Goal: Register for event/course

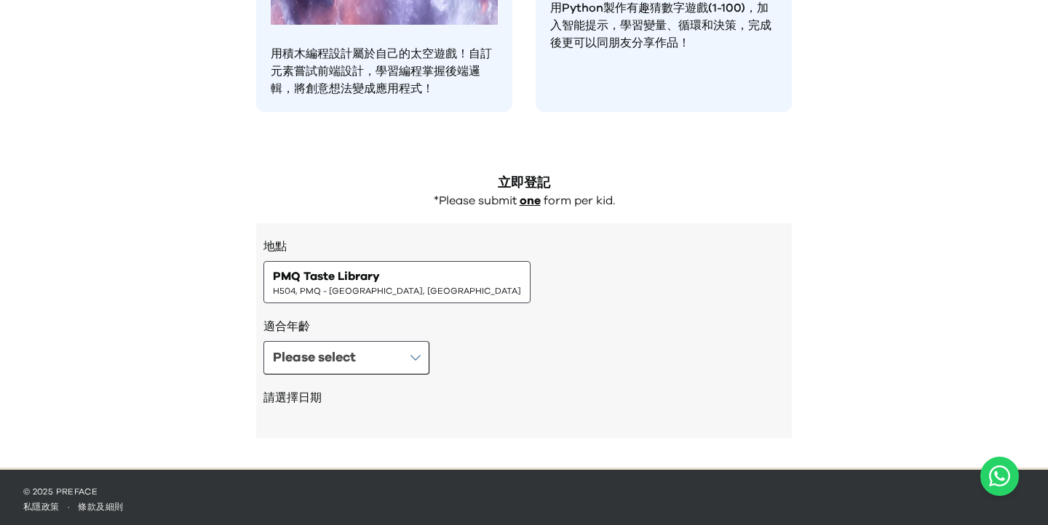
scroll to position [1262, 0]
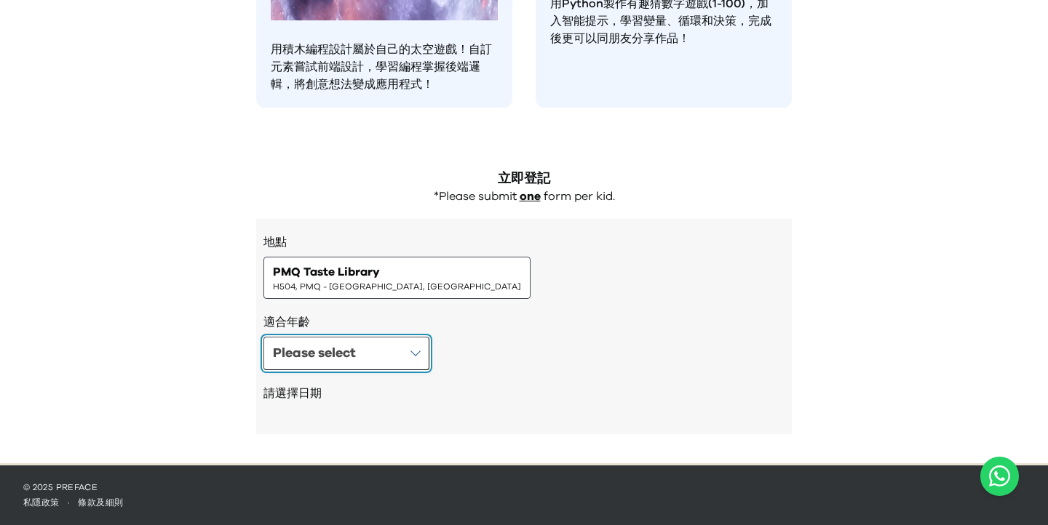
click at [416, 354] on button "Please select" at bounding box center [346, 353] width 166 height 33
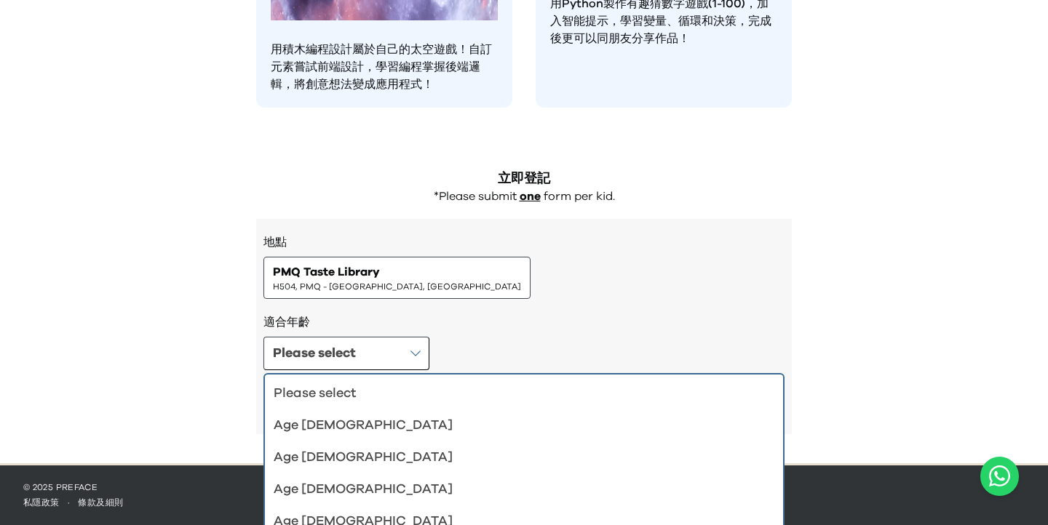
click at [413, 356] on button "Please select" at bounding box center [346, 353] width 166 height 33
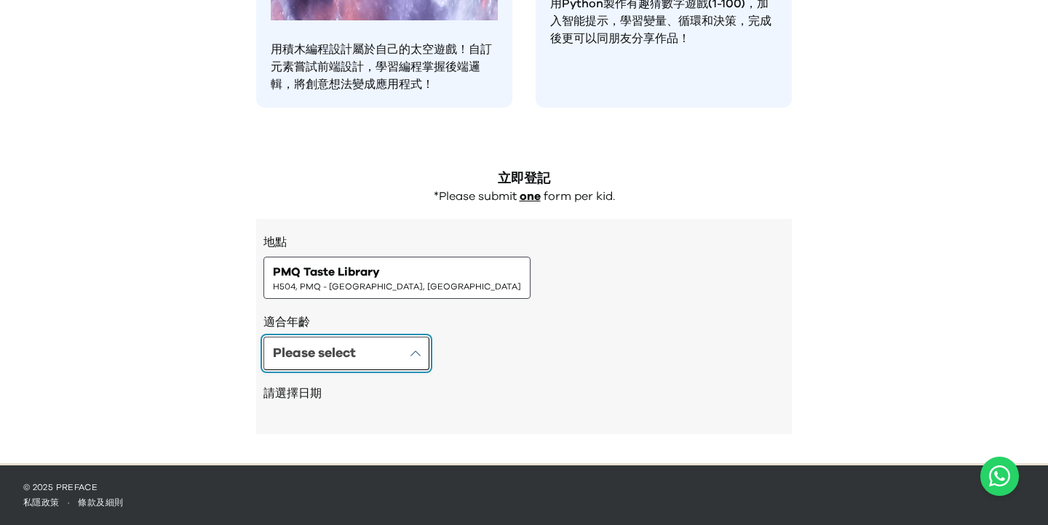
click at [413, 356] on button "Please select" at bounding box center [346, 353] width 166 height 33
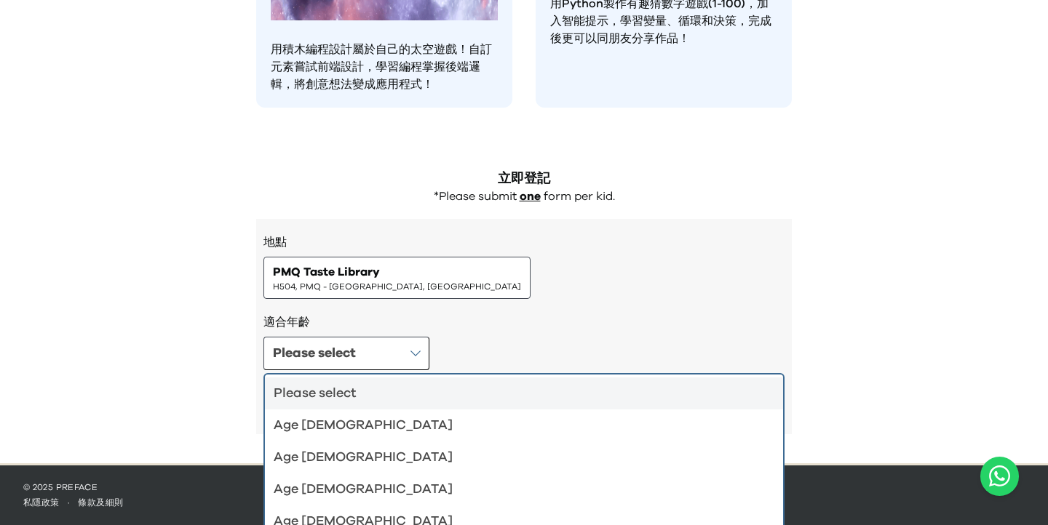
click at [315, 422] on div "Age [DEMOGRAPHIC_DATA]" at bounding box center [515, 425] width 483 height 20
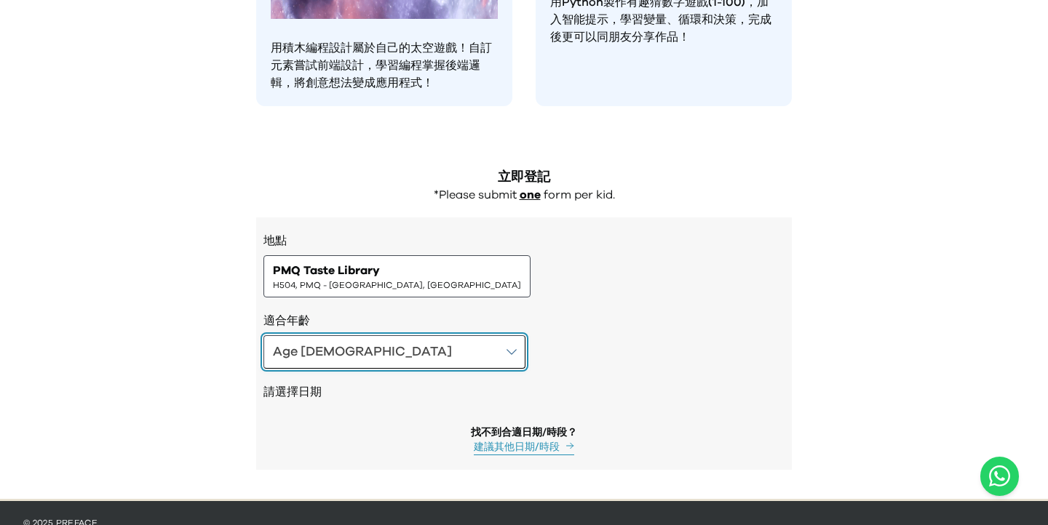
click at [379, 348] on button "Age [DEMOGRAPHIC_DATA]" at bounding box center [394, 351] width 262 height 33
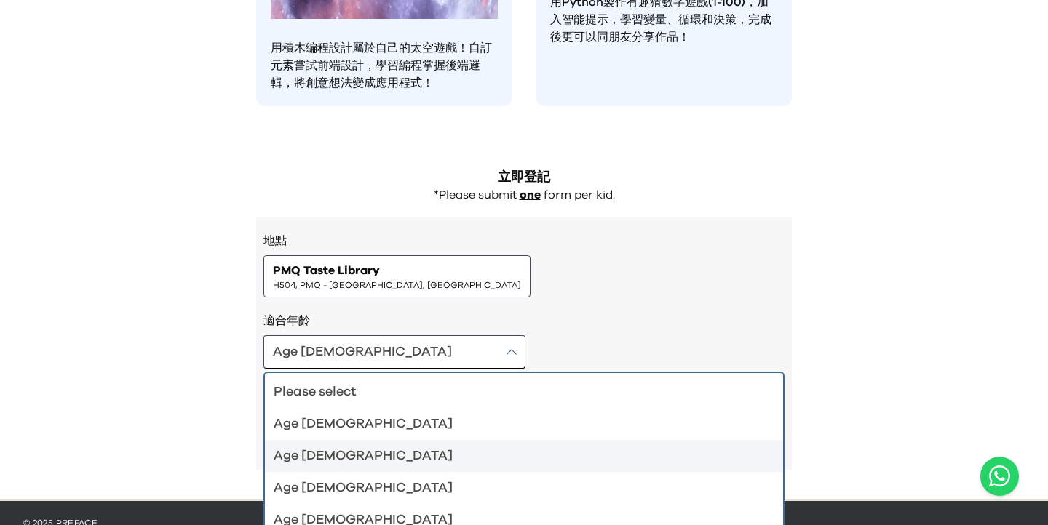
click at [317, 450] on div "Age [DEMOGRAPHIC_DATA]" at bounding box center [515, 456] width 483 height 20
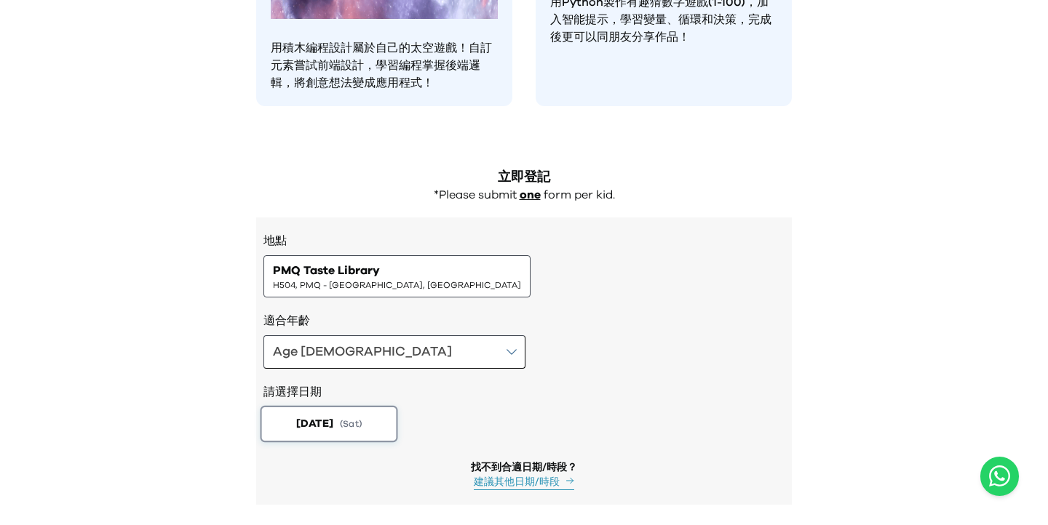
click at [333, 429] on span "[DATE]" at bounding box center [314, 423] width 37 height 15
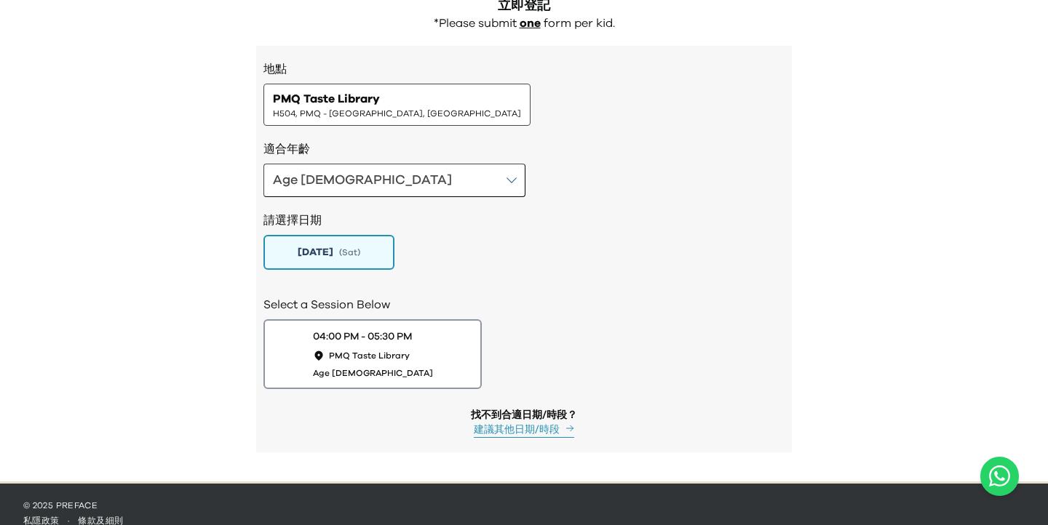
scroll to position [1436, 0]
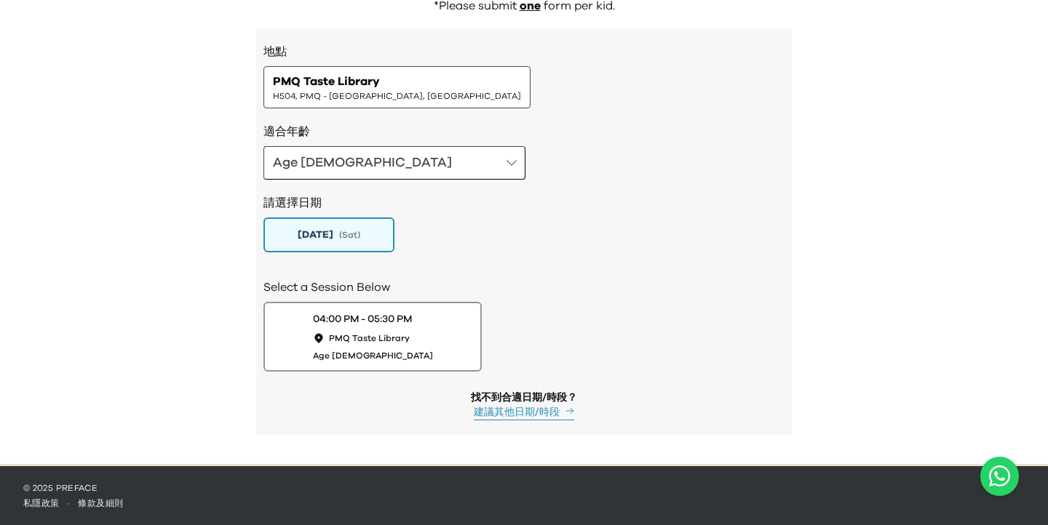
scroll to position [1453, 0]
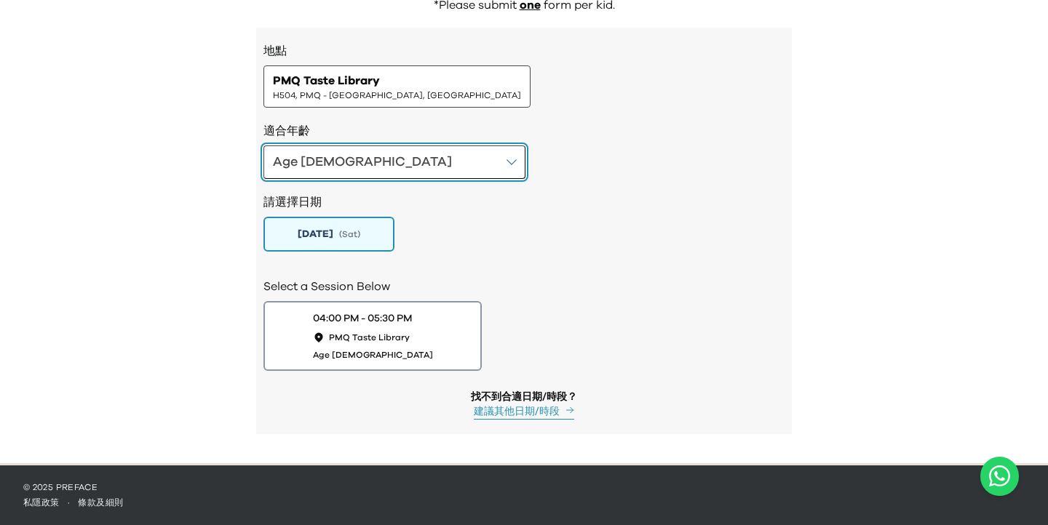
click at [378, 162] on button "Age [DEMOGRAPHIC_DATA]" at bounding box center [394, 162] width 262 height 33
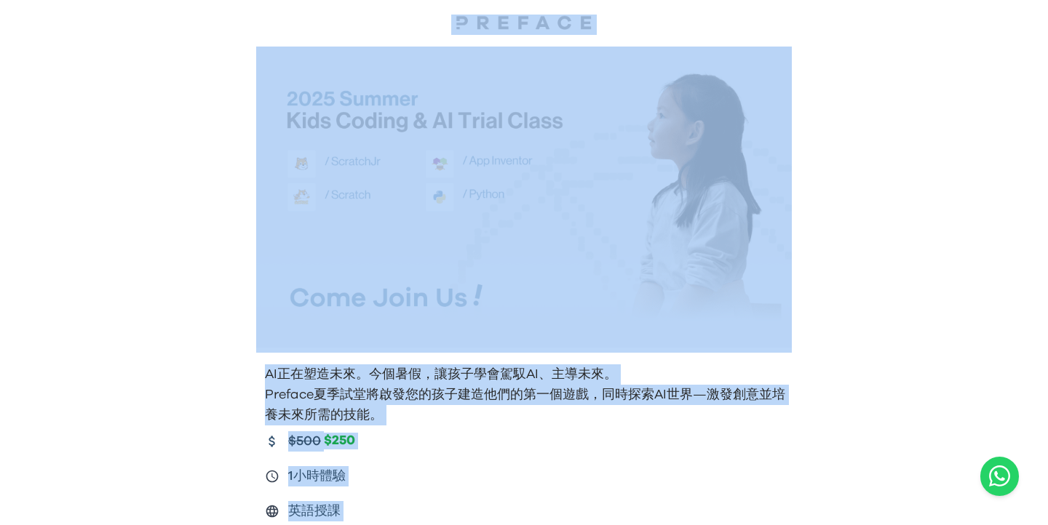
scroll to position [0, 0]
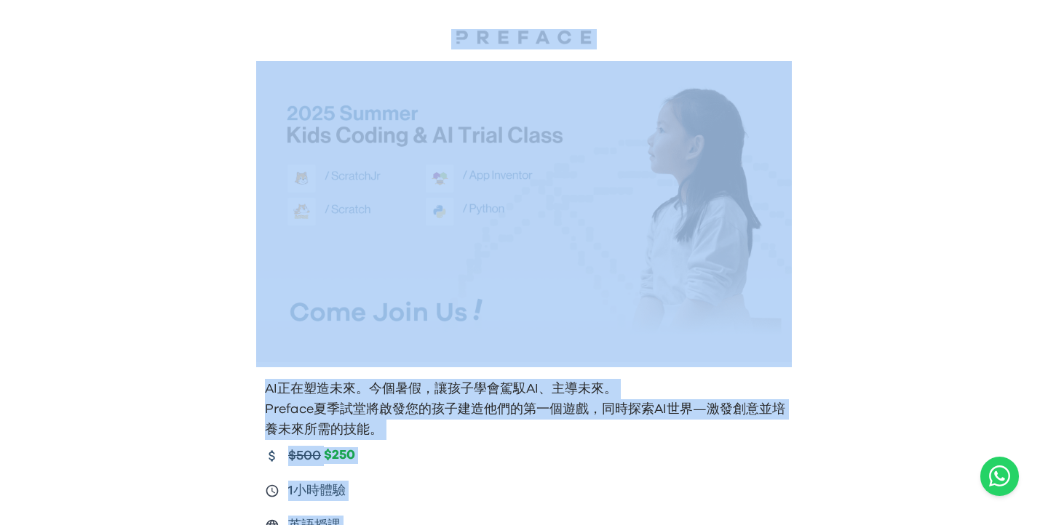
drag, startPoint x: 1029, startPoint y: 155, endPoint x: 997, endPoint y: 8, distance: 150.4
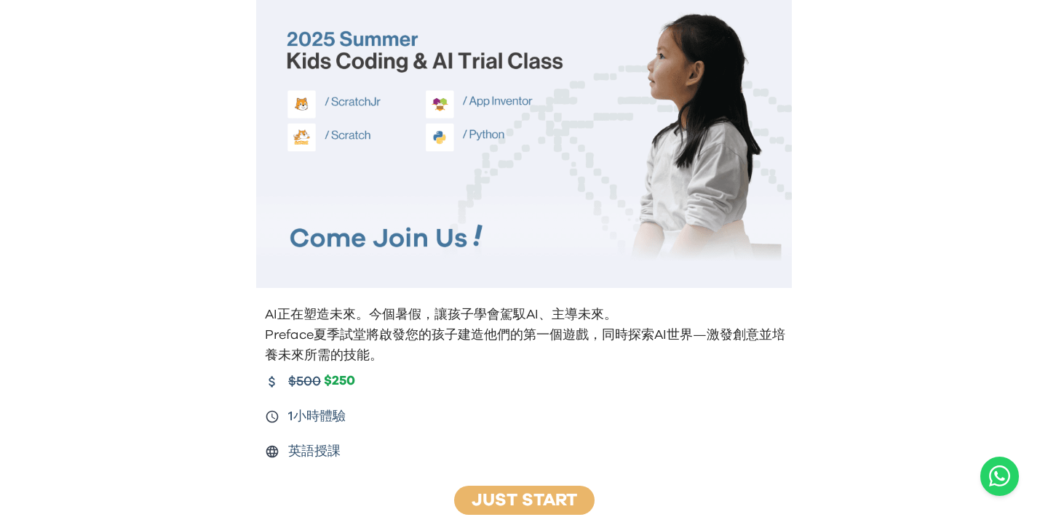
scroll to position [72, 0]
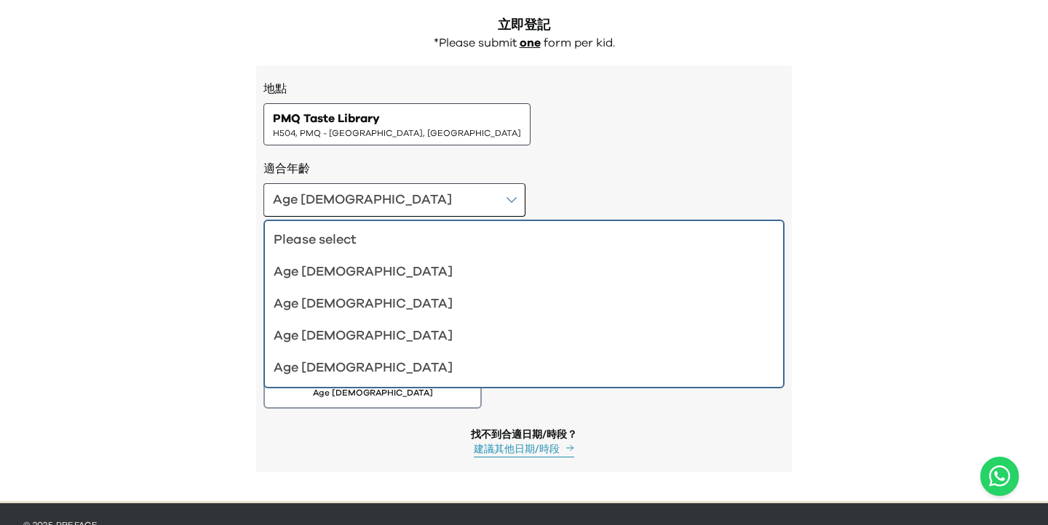
scroll to position [1411, 0]
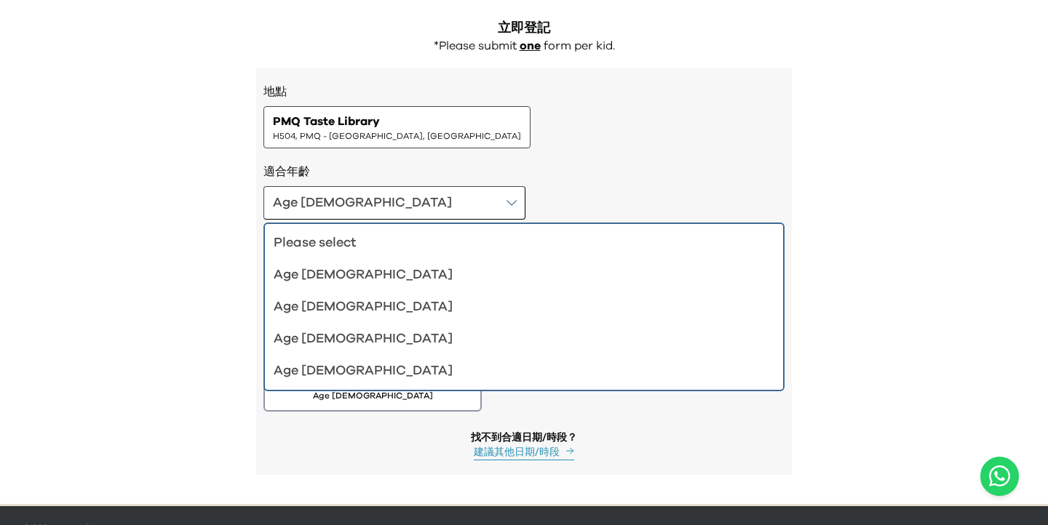
click at [374, 414] on div "Select a Session Below 04:00 PM - 05:30 PM PMQ Taste Library Age [DEMOGRAPHIC_D…" at bounding box center [523, 363] width 521 height 119
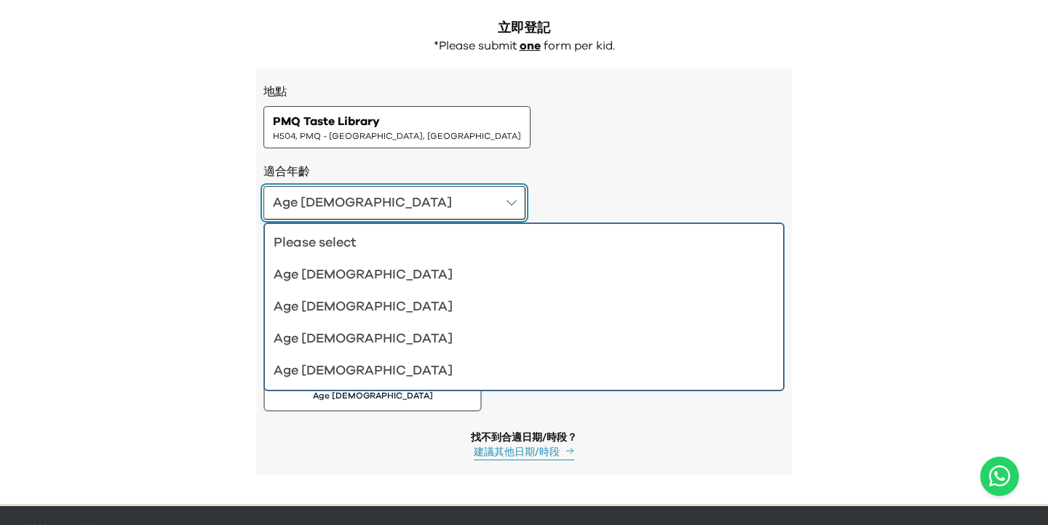
click at [307, 211] on div "Age [DEMOGRAPHIC_DATA]" at bounding box center [362, 203] width 179 height 20
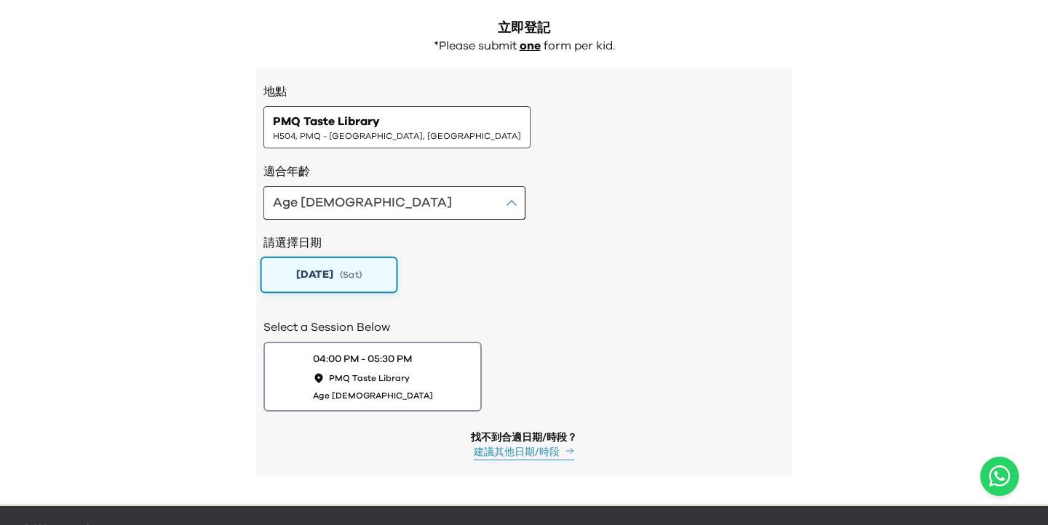
click at [359, 270] on span "( Sat )" at bounding box center [351, 275] width 22 height 12
